Goal: Task Accomplishment & Management: Manage account settings

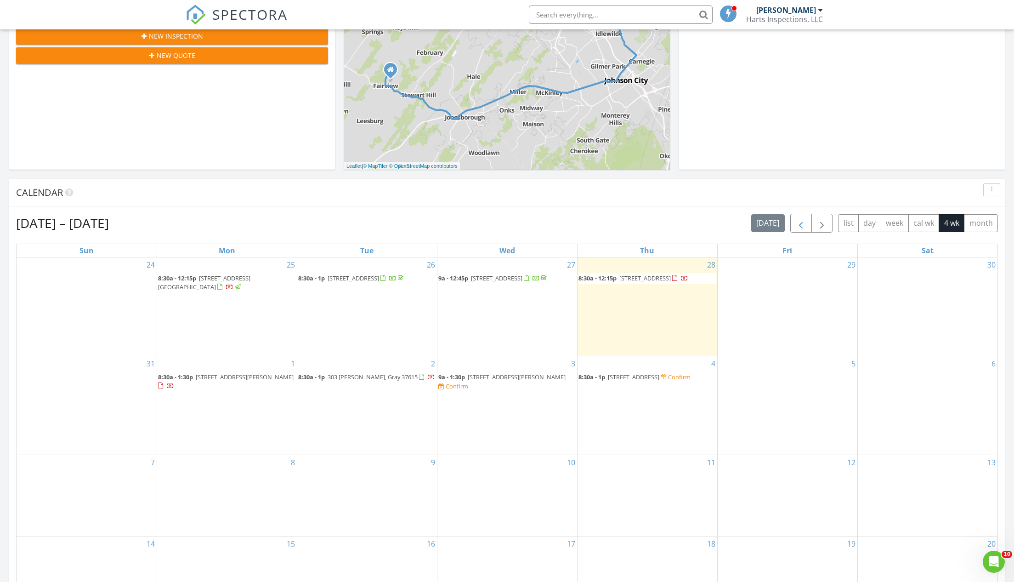
click at [805, 221] on span "button" at bounding box center [800, 223] width 11 height 11
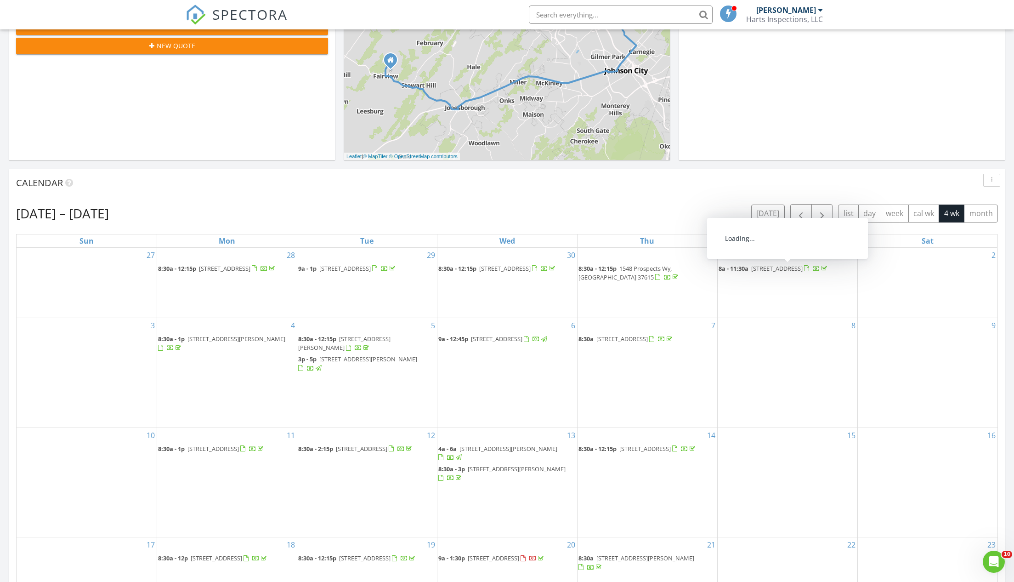
scroll to position [290, 0]
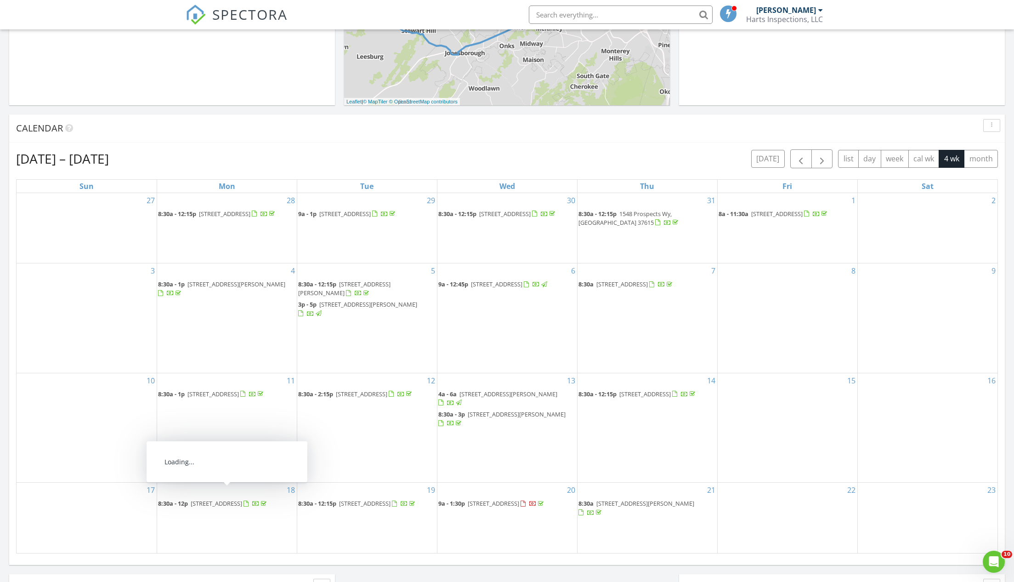
click at [216, 499] on span "4520 Clear Springs Rd, Limestone 37681" at bounding box center [216, 503] width 51 height 8
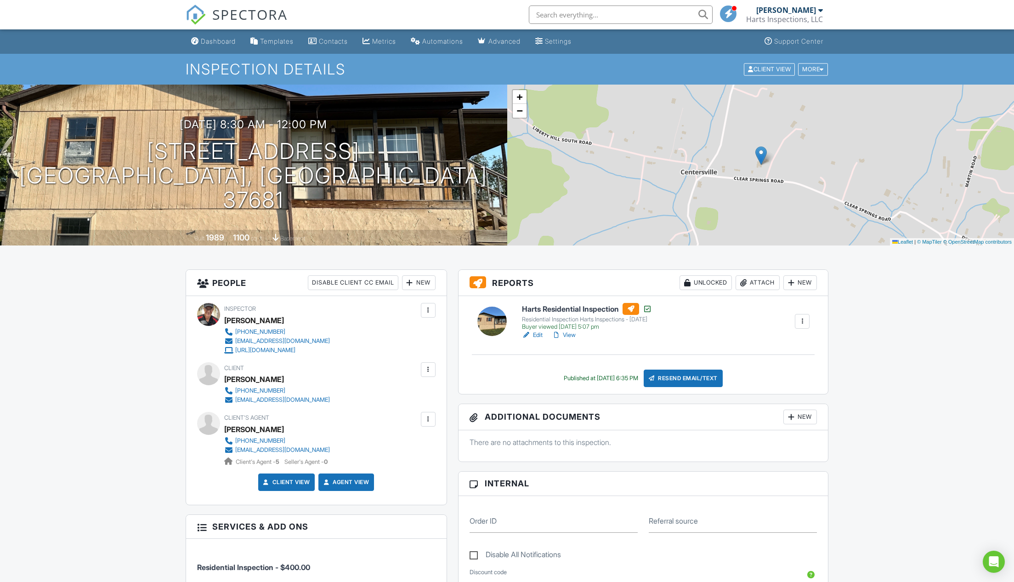
click at [220, 41] on div "Dashboard" at bounding box center [218, 41] width 35 height 8
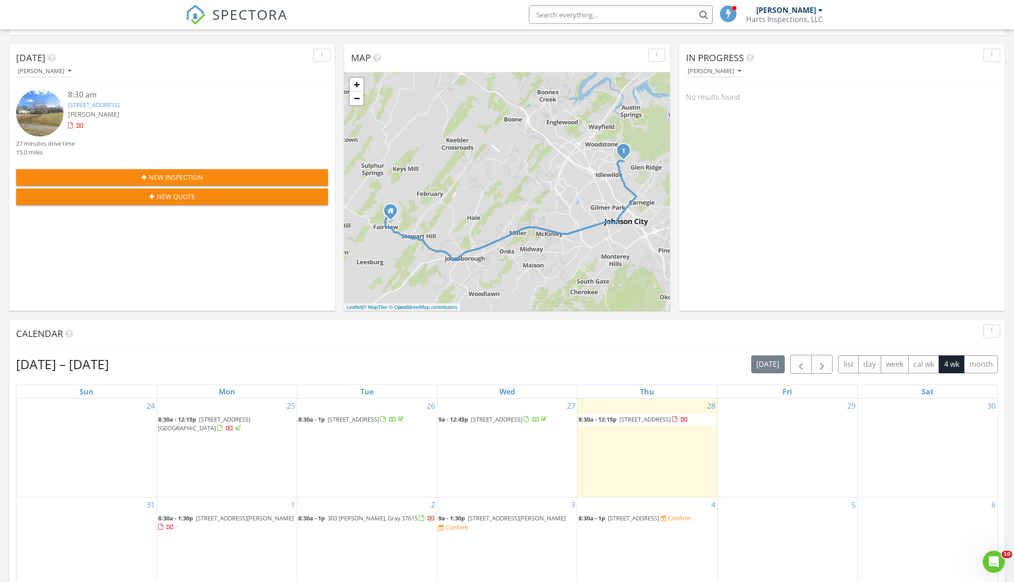
scroll to position [136, 0]
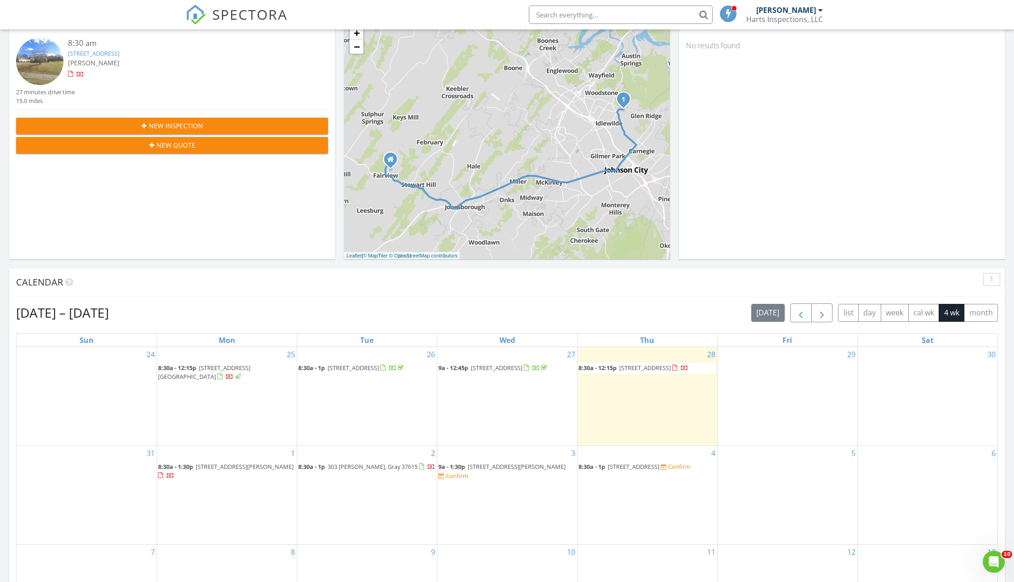
click at [802, 313] on span "button" at bounding box center [800, 312] width 11 height 11
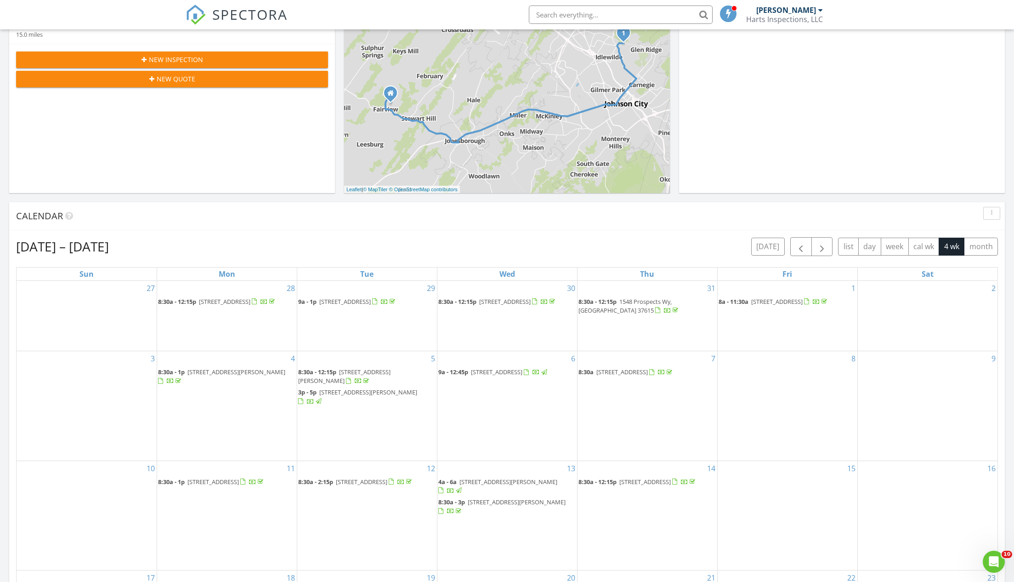
scroll to position [261, 0]
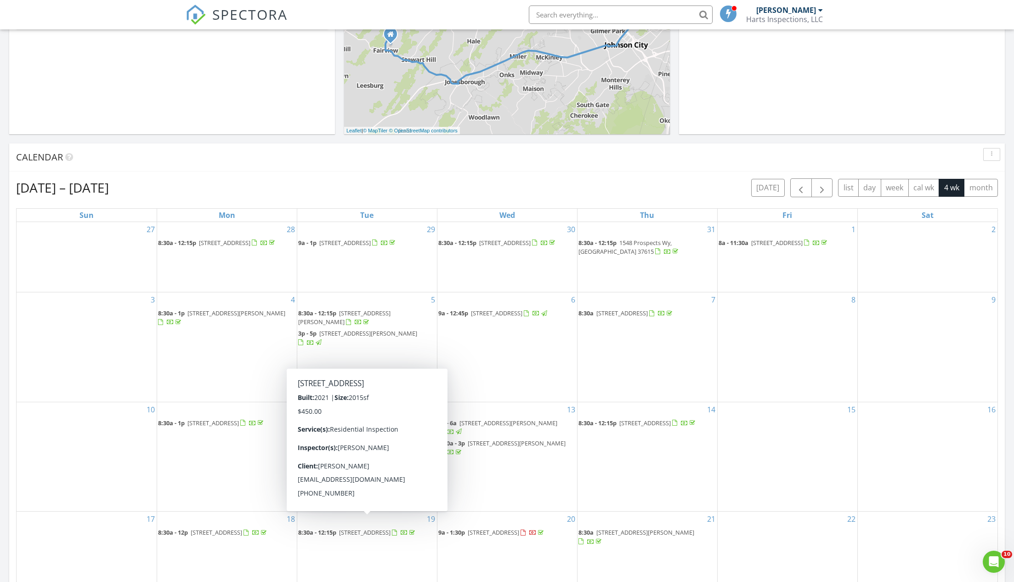
click at [353, 528] on span "[STREET_ADDRESS]" at bounding box center [364, 532] width 51 height 8
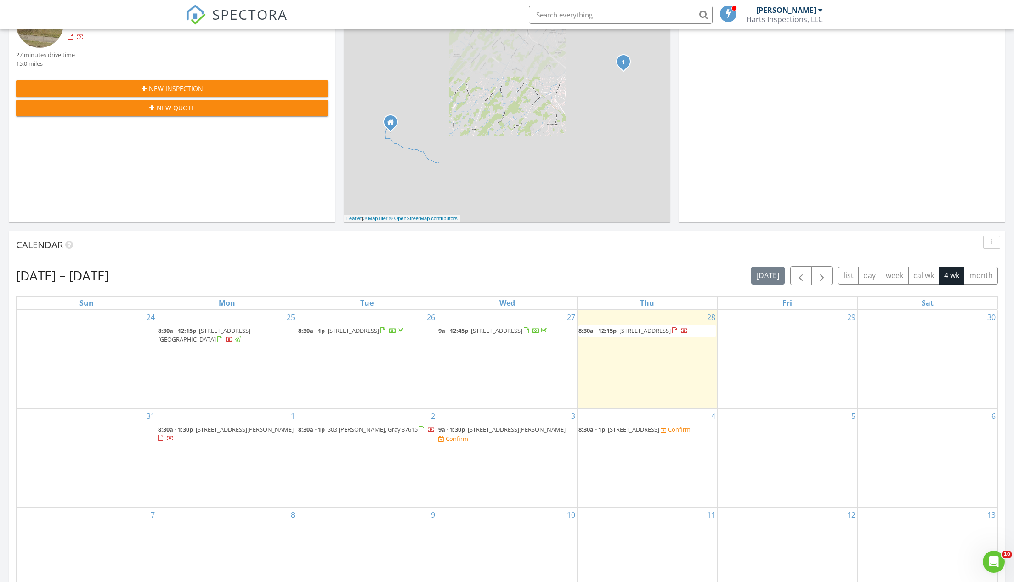
scroll to position [253, 0]
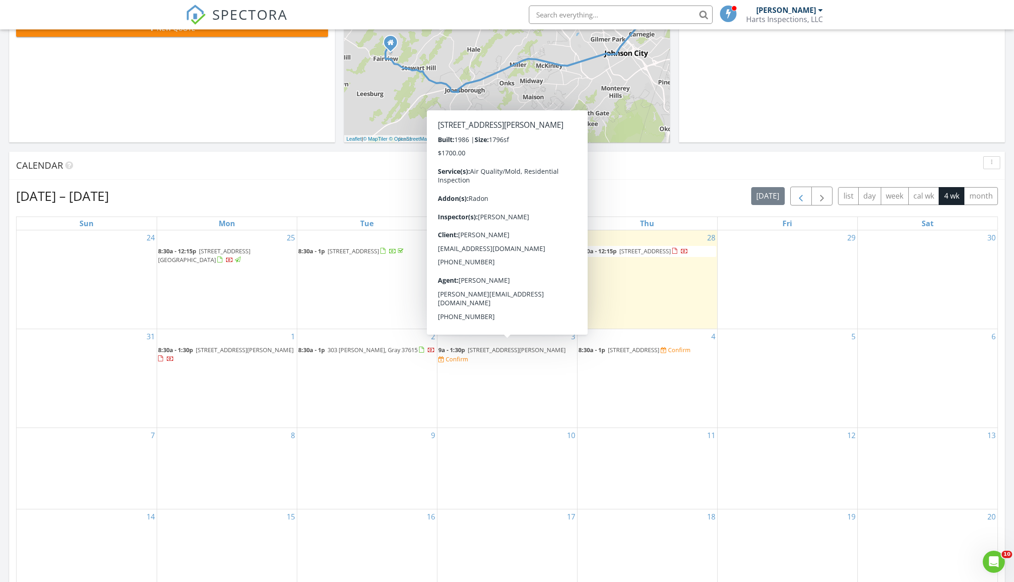
click at [799, 193] on span "button" at bounding box center [800, 196] width 11 height 11
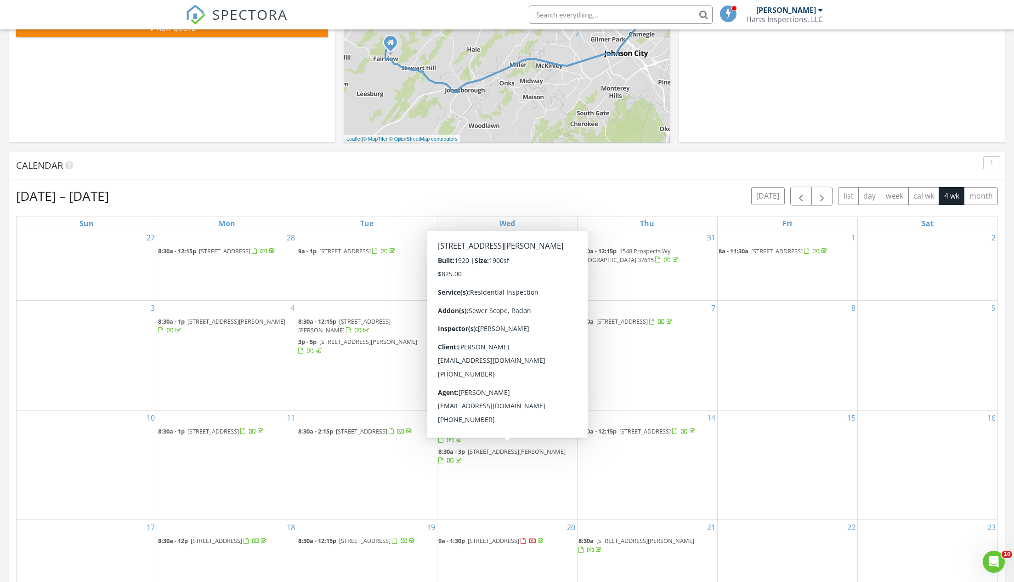
click at [488, 447] on span "717 Holston St, Kingsport 37660" at bounding box center [517, 451] width 98 height 8
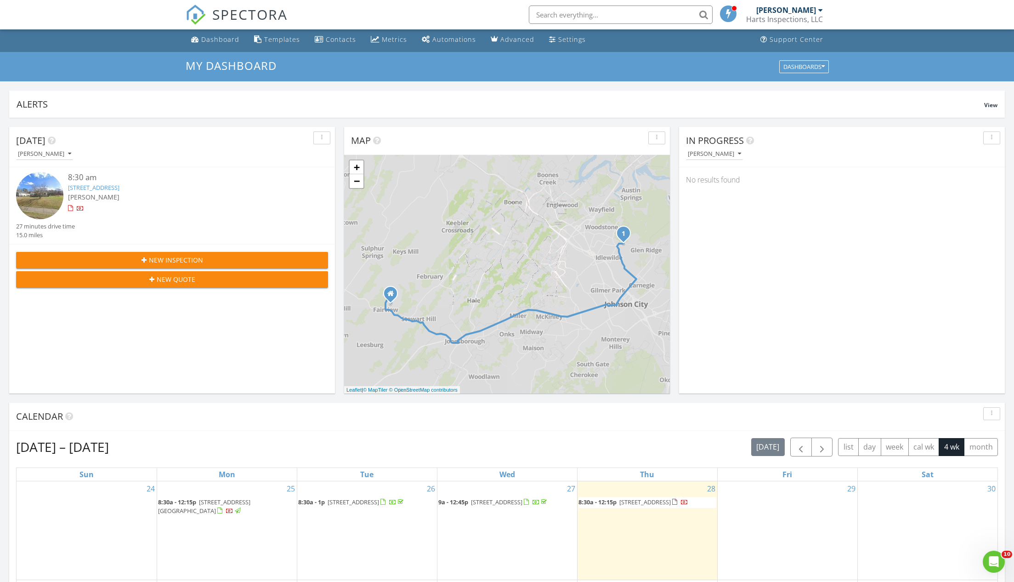
scroll to position [97, 0]
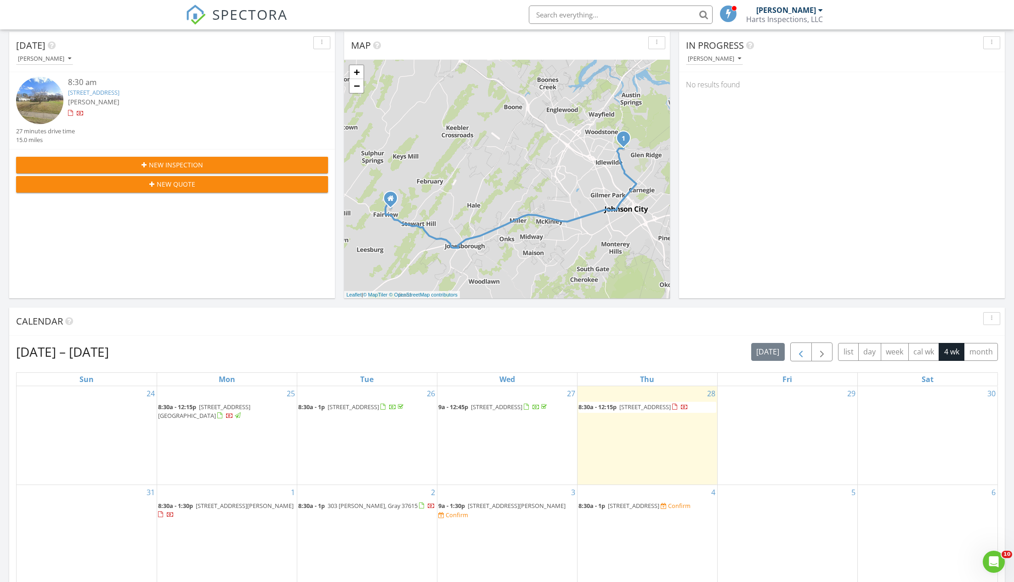
click at [797, 345] on button "button" at bounding box center [801, 351] width 22 height 19
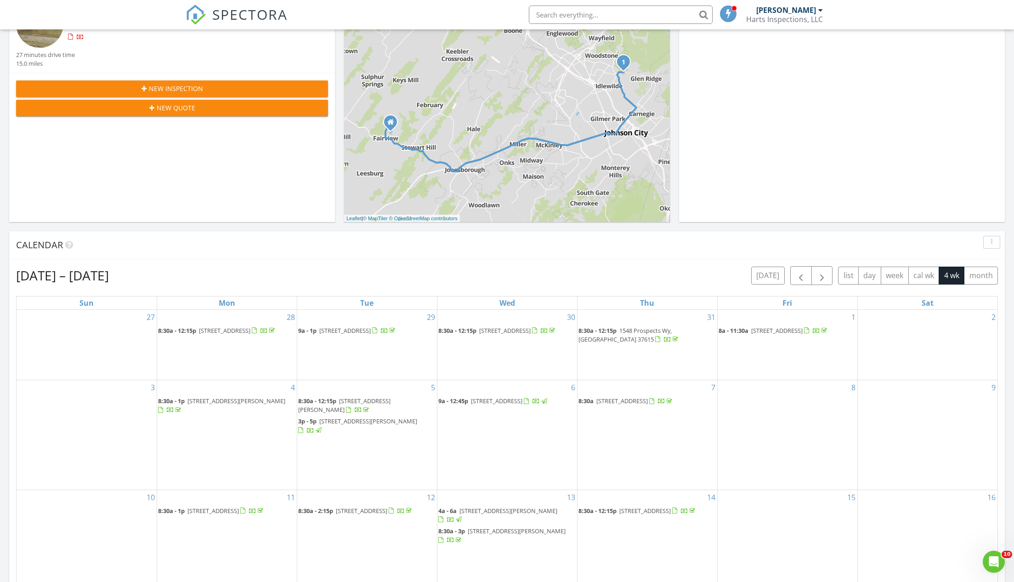
scroll to position [338, 0]
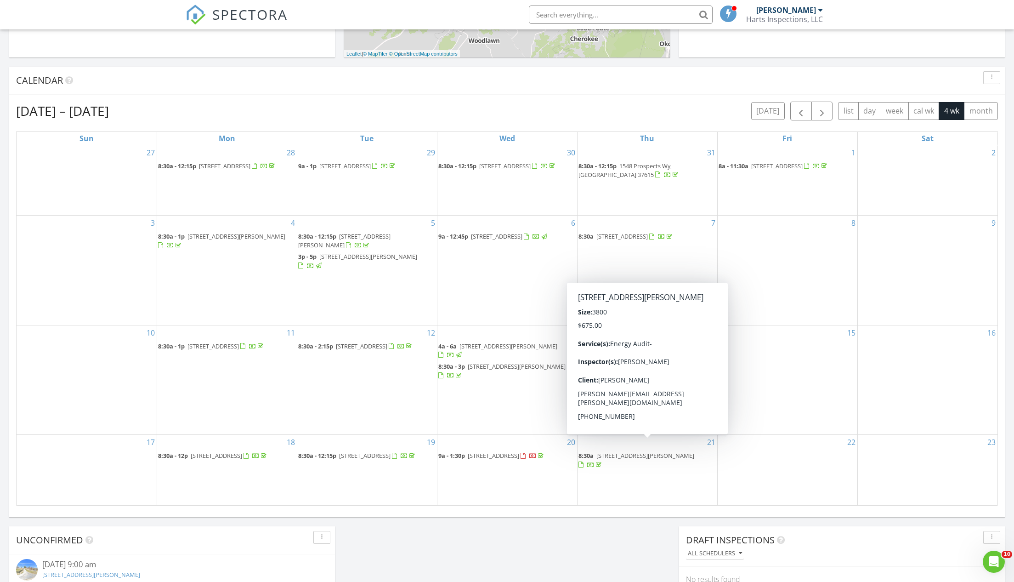
click at [623, 451] on span "[STREET_ADDRESS][PERSON_NAME]" at bounding box center [645, 455] width 98 height 8
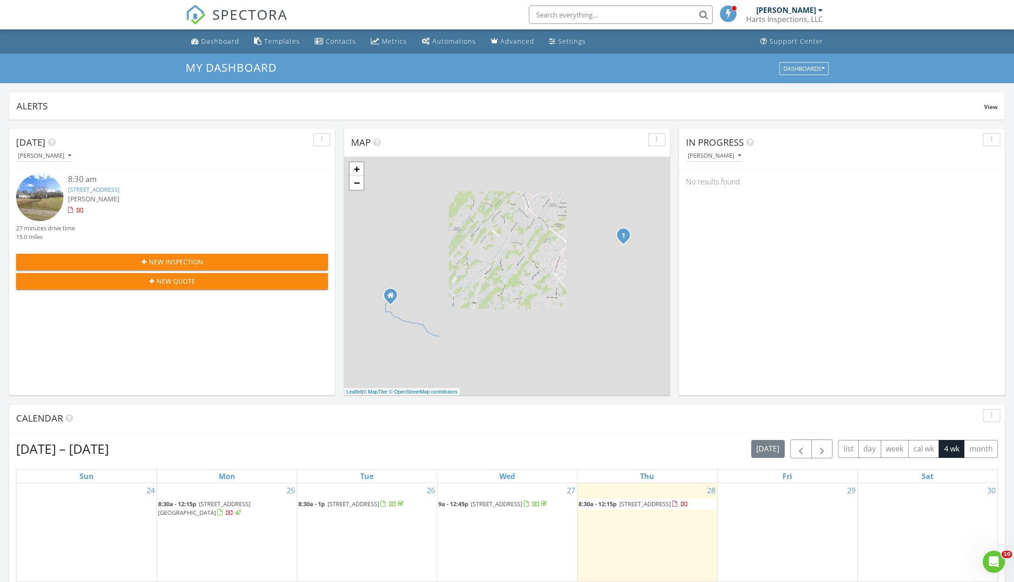
scroll to position [157, 0]
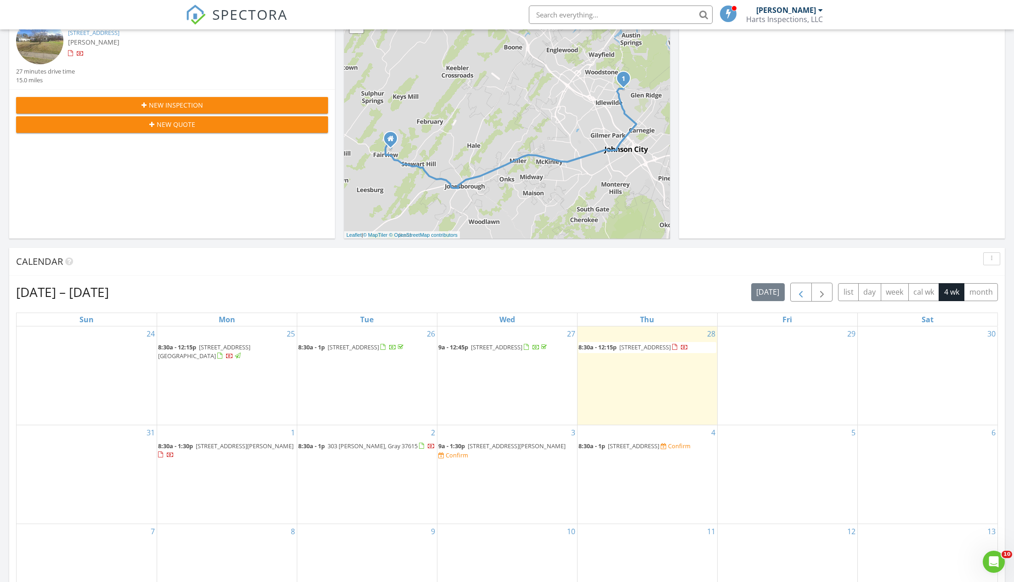
click at [794, 294] on button "button" at bounding box center [801, 292] width 22 height 19
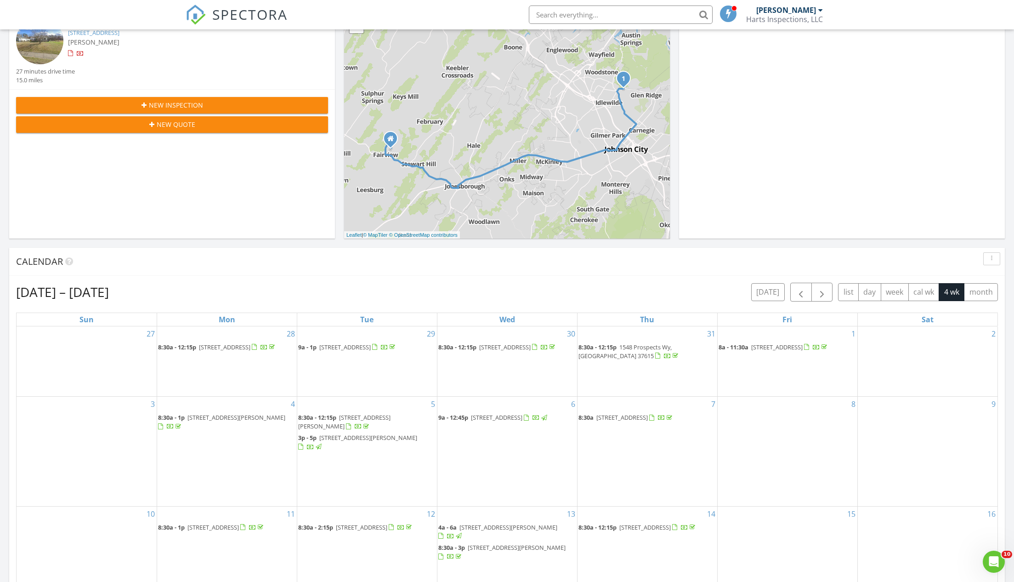
scroll to position [373, 0]
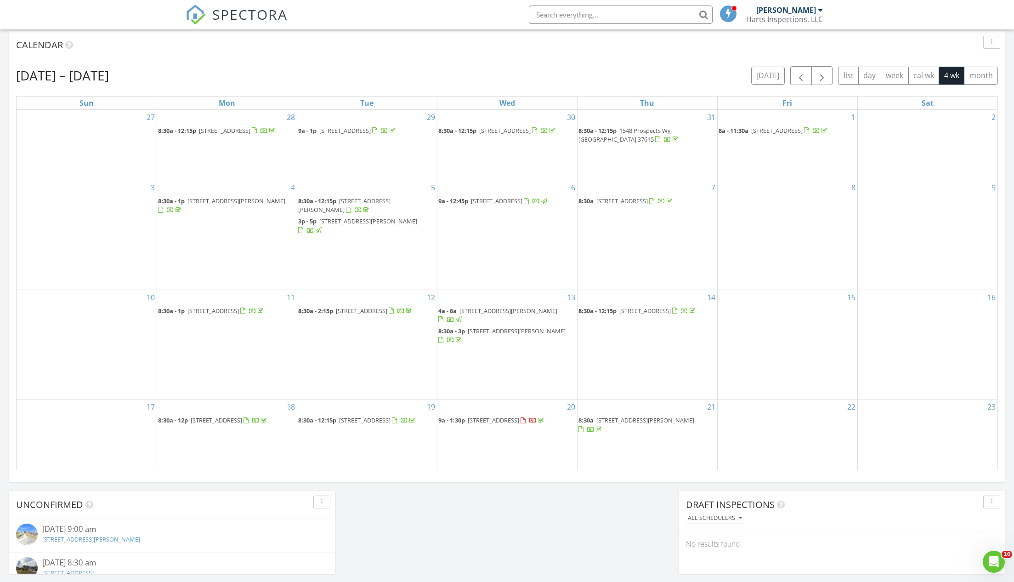
click at [650, 314] on span "113 Lancaster Dr, Kingsport 37663" at bounding box center [644, 310] width 51 height 8
